Goal: Task Accomplishment & Management: Complete application form

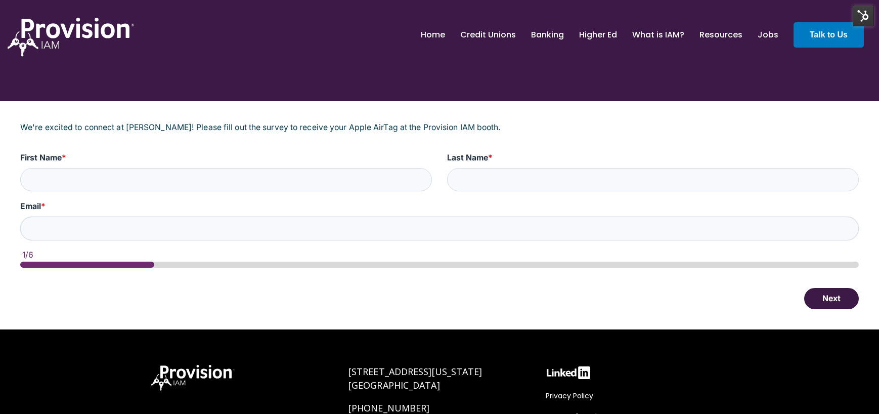
type input "Test"
type input "[EMAIL_ADDRESS][DOMAIN_NAME]"
click at [824, 292] on button "Next" at bounding box center [831, 297] width 55 height 21
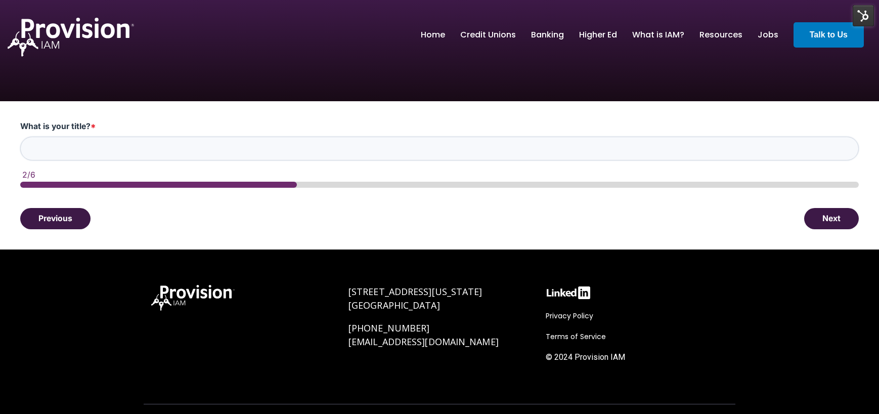
click at [315, 159] on input "What is your title? *" at bounding box center [439, 149] width 838 height 24
type input "Test"
click at [837, 216] on button "Next" at bounding box center [831, 217] width 55 height 21
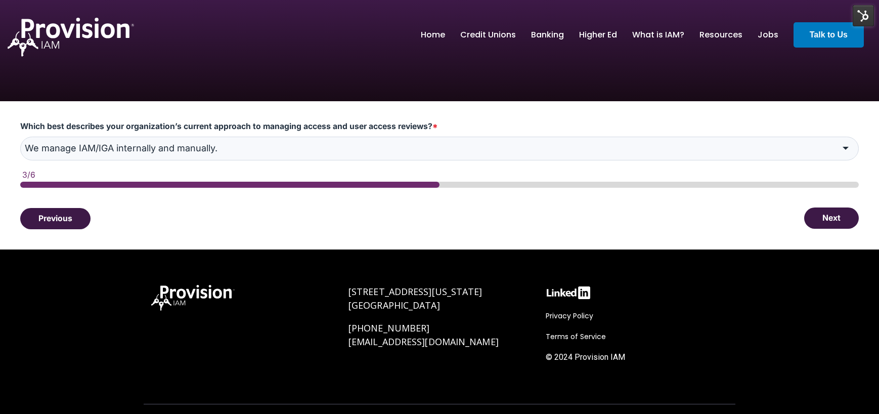
click at [822, 218] on button "Next" at bounding box center [831, 217] width 55 height 21
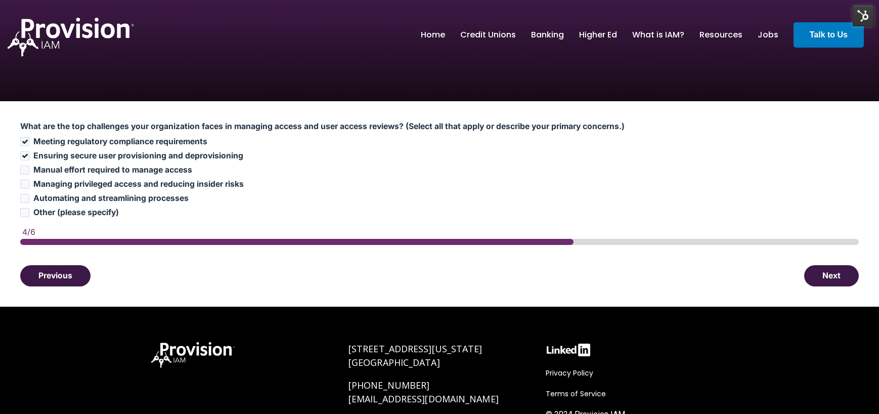
click at [829, 243] on div "HubSpot Form" at bounding box center [439, 242] width 838 height 6
click at [833, 271] on button "Next" at bounding box center [831, 274] width 55 height 21
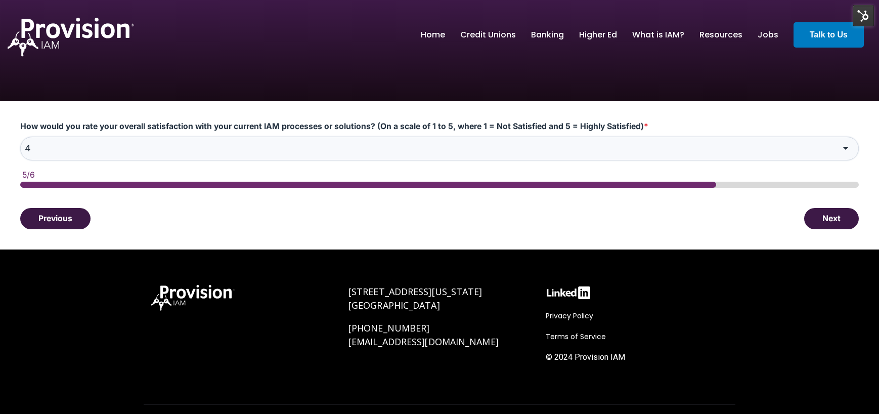
click at [681, 158] on input "4" at bounding box center [439, 149] width 838 height 24
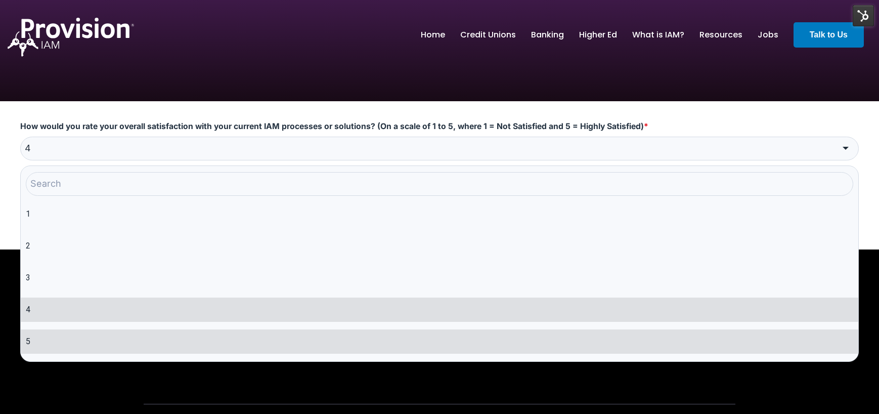
click at [270, 339] on li "5" at bounding box center [439, 341] width 837 height 24
type input "5"
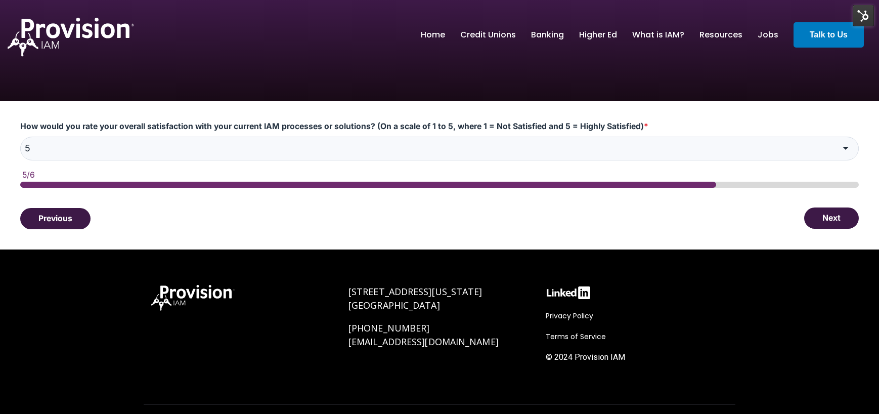
click at [829, 210] on button "Next" at bounding box center [831, 217] width 55 height 21
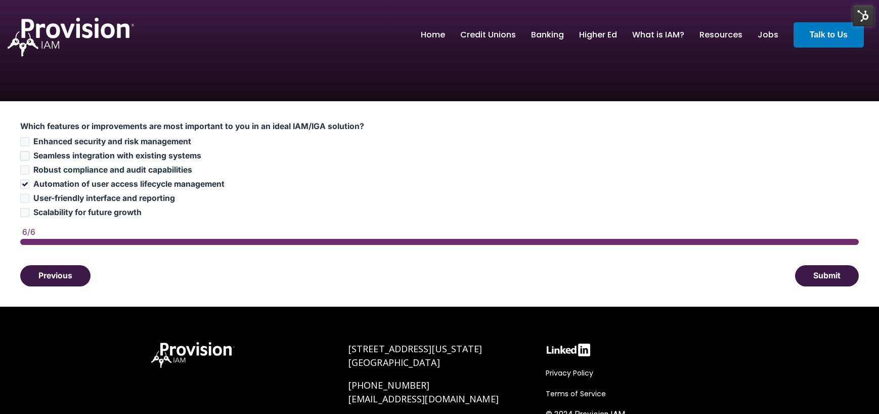
click at [22, 151] on label "Seamless integration with existing systems" at bounding box center [439, 156] width 838 height 10
click at [22, 151] on input "Seamless integration with existing systems" at bounding box center [24, 155] width 9 height 9
checkbox input "true"
click at [23, 185] on input "Automation of user access lifecycle management" at bounding box center [24, 183] width 9 height 9
checkbox input "false"
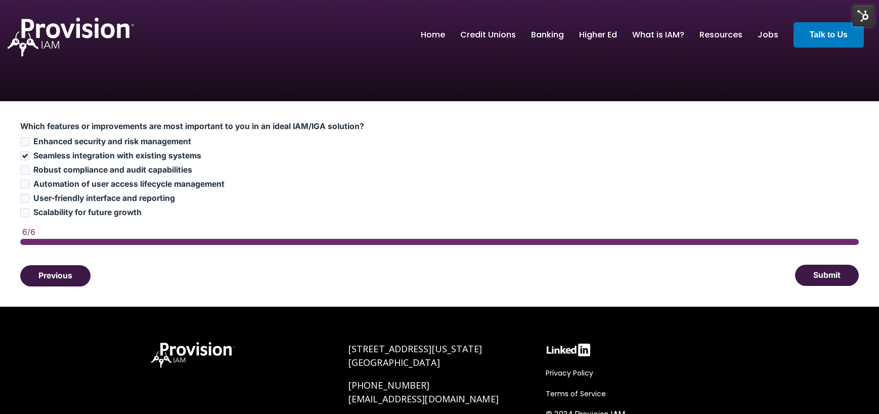
click at [836, 278] on button "Submit" at bounding box center [827, 274] width 64 height 21
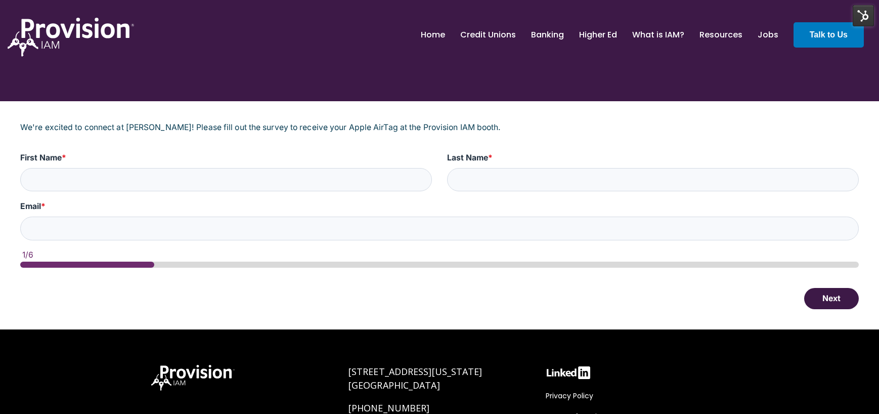
type input "Test"
type input "[EMAIL_ADDRESS][DOMAIN_NAME]"
